Goal: Find specific page/section: Find specific page/section

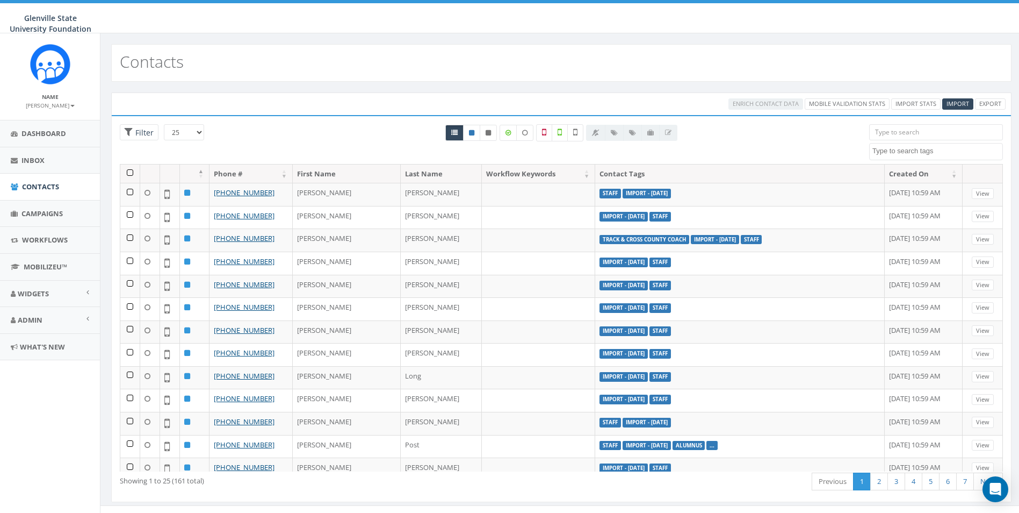
select select
click at [31, 321] on span "Admin" at bounding box center [30, 320] width 25 height 10
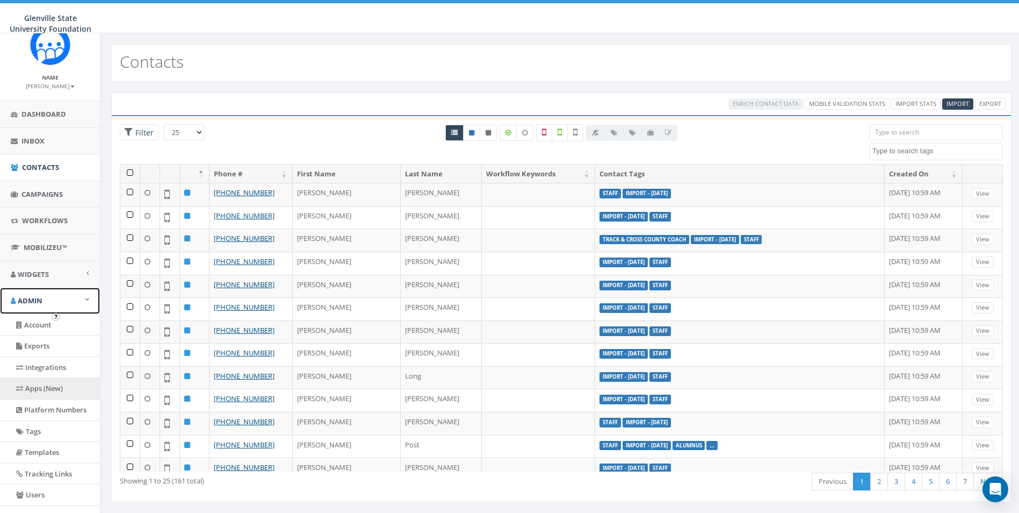
scroll to position [54, 0]
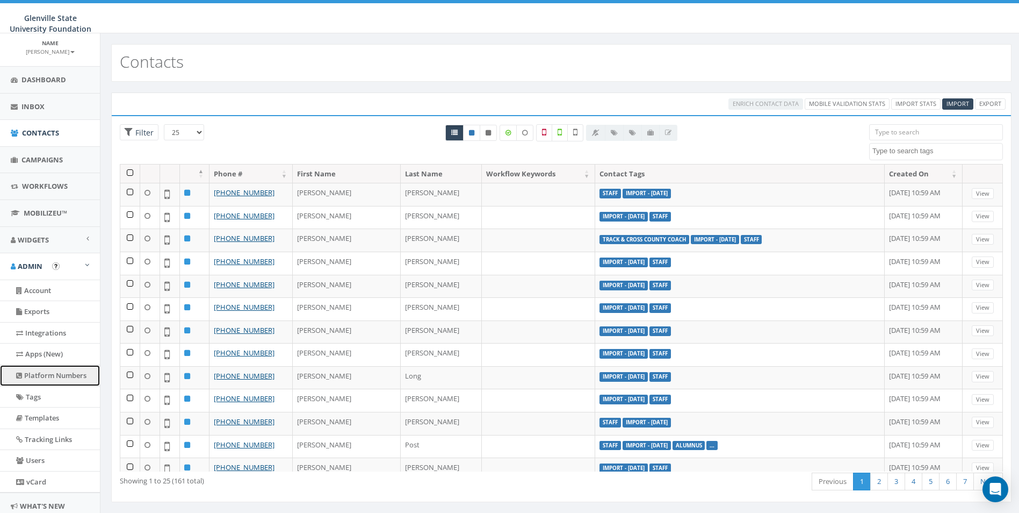
click at [53, 371] on link "Platform Numbers" at bounding box center [50, 375] width 100 height 21
